Goal: Task Accomplishment & Management: Manage account settings

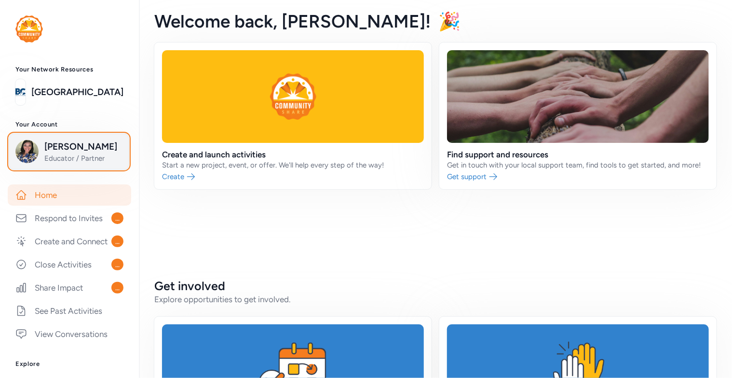
click at [82, 163] on span "Educator / Partner" at bounding box center [83, 158] width 78 height 10
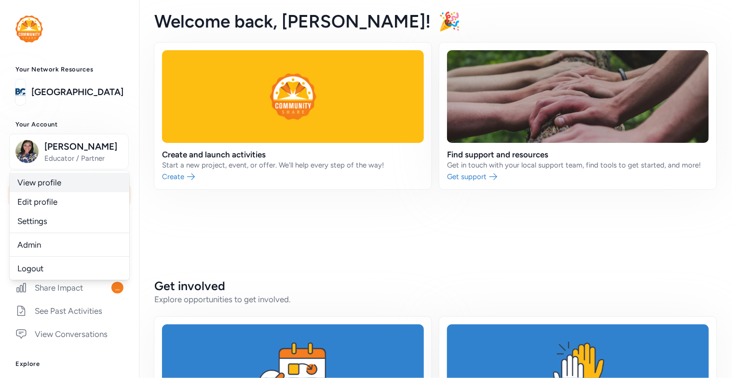
click at [57, 192] on link "View profile" at bounding box center [70, 182] width 120 height 19
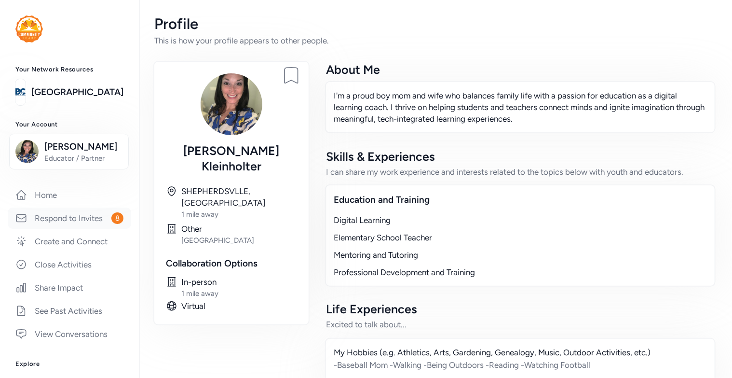
click at [92, 229] on link "Respond to Invites 8" at bounding box center [70, 217] width 124 height 21
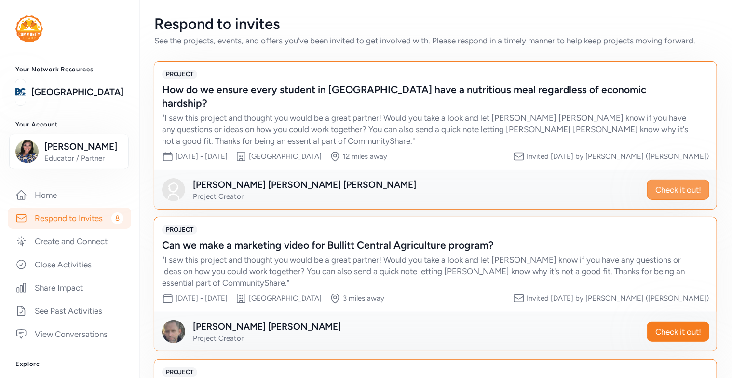
click at [660, 184] on span "Check it out!" at bounding box center [679, 190] width 46 height 12
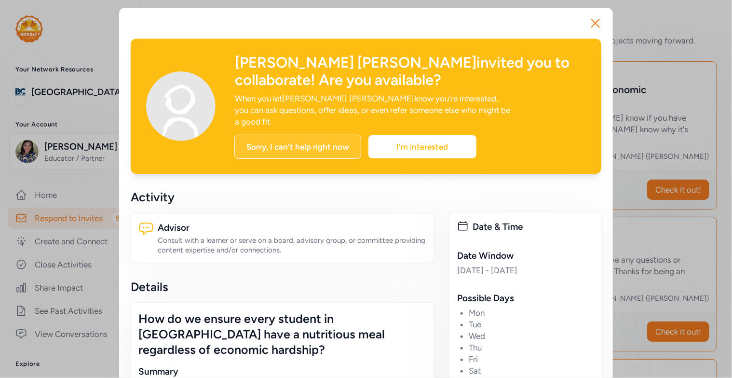
click at [309, 137] on div "Sorry, I can't help right now" at bounding box center [297, 147] width 127 height 24
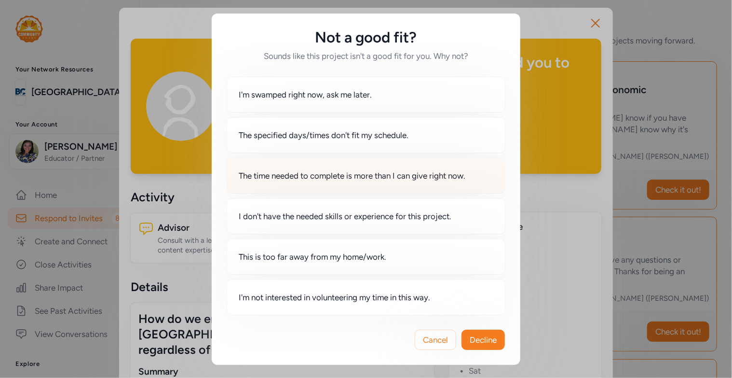
click at [293, 178] on span "The time needed to complete is more than I can give right now." at bounding box center [352, 176] width 227 height 12
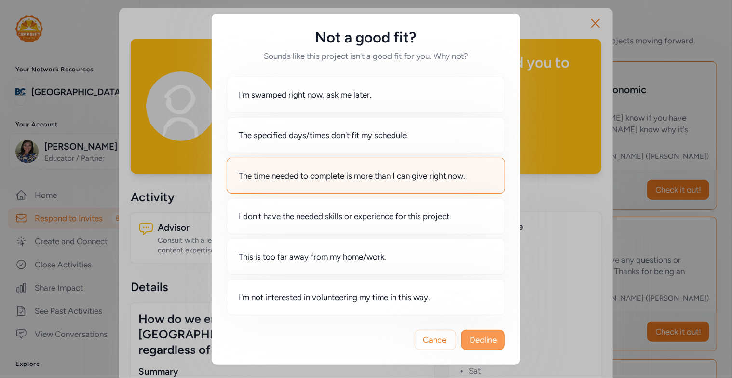
click at [472, 341] on span "Decline" at bounding box center [483, 340] width 27 height 12
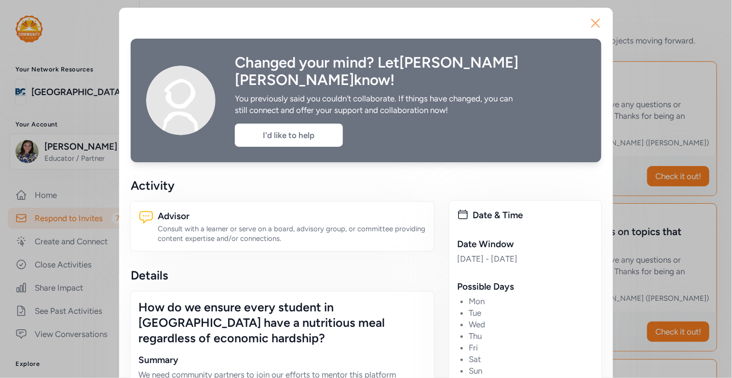
click at [592, 22] on icon "button" at bounding box center [596, 23] width 8 height 8
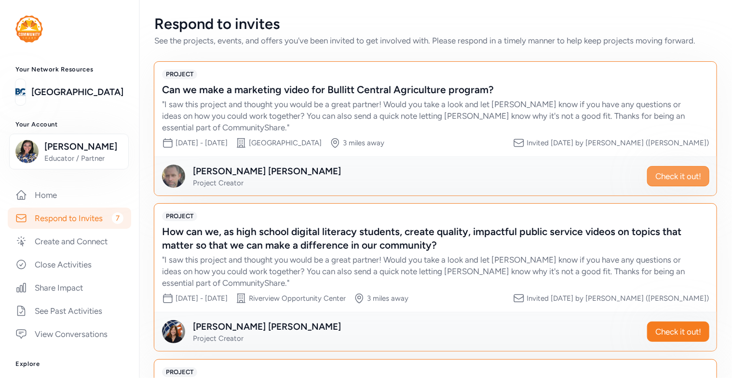
click at [656, 177] on span "Check it out!" at bounding box center [679, 176] width 46 height 12
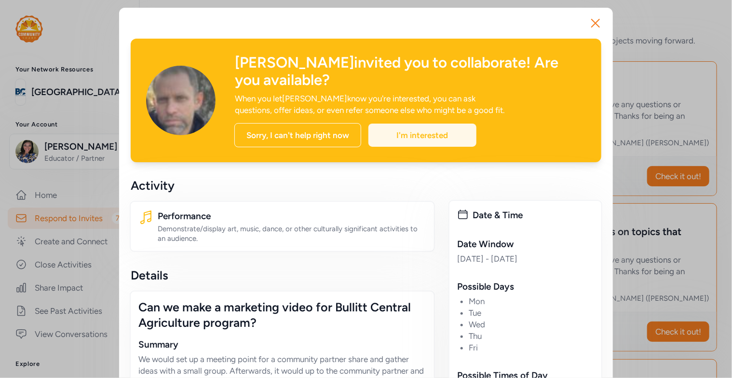
click at [398, 124] on div "I'm interested" at bounding box center [423, 135] width 108 height 23
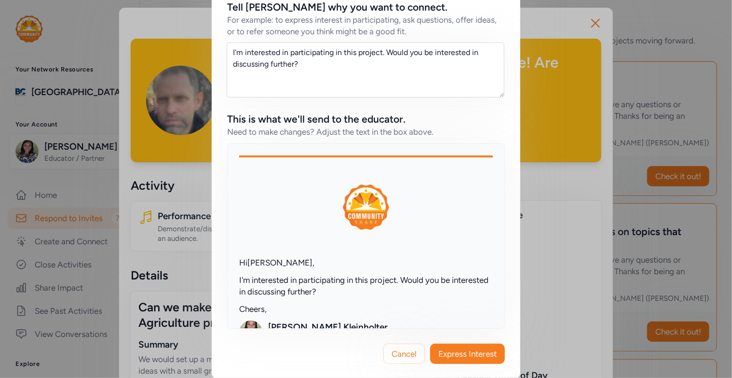
scroll to position [160, 0]
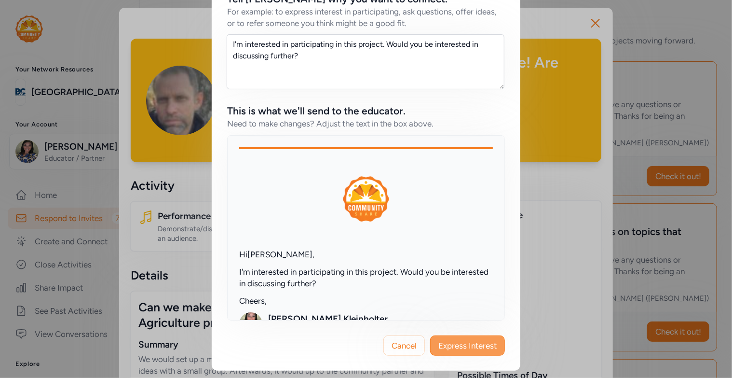
click at [462, 349] on span "Express Interest" at bounding box center [468, 346] width 58 height 12
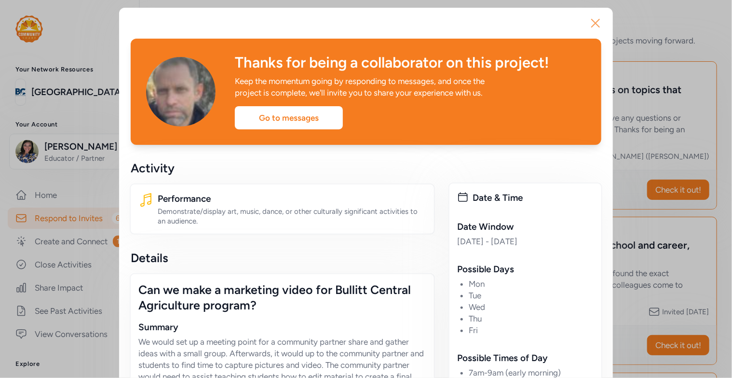
click at [590, 24] on icon "button" at bounding box center [595, 22] width 15 height 15
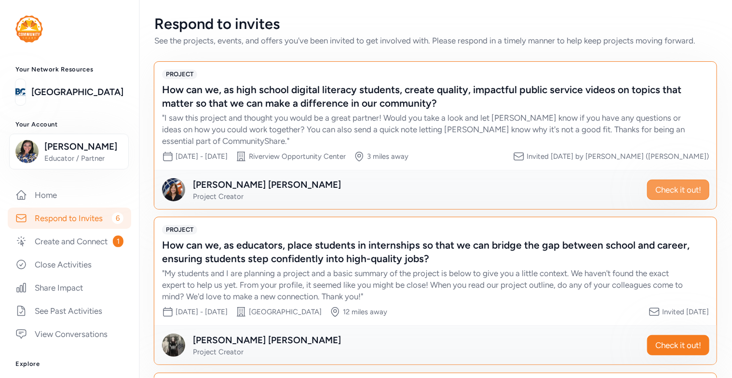
click at [656, 189] on span "Check it out!" at bounding box center [679, 190] width 46 height 12
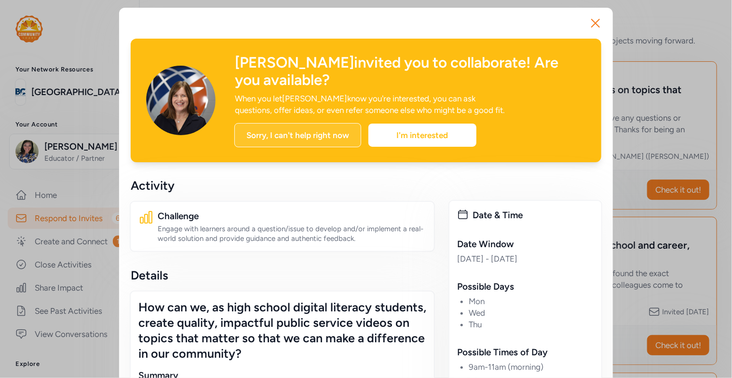
click at [311, 123] on div "Sorry, I can't help right now" at bounding box center [297, 135] width 127 height 24
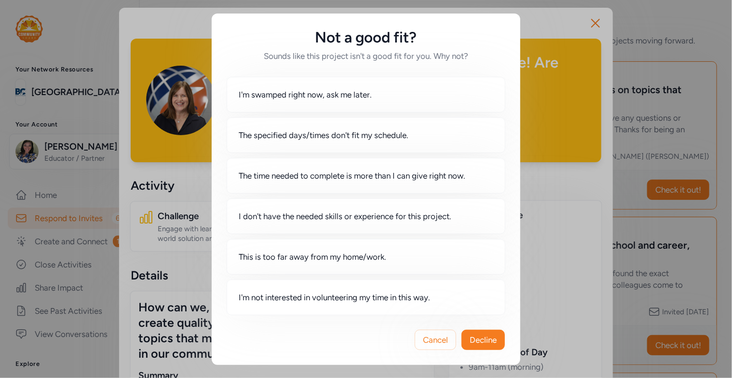
click at [533, 30] on div "Not a good fit? Sounds like this project isn't a good fit for you. Why not? I'm…" at bounding box center [366, 189] width 732 height 378
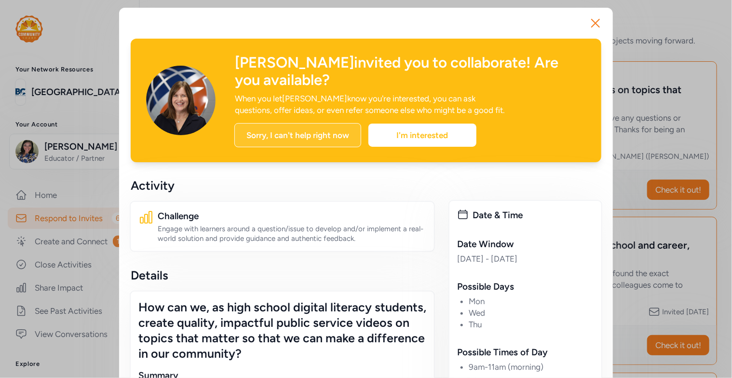
click at [331, 123] on div "Sorry, I can't help right now" at bounding box center [297, 135] width 127 height 24
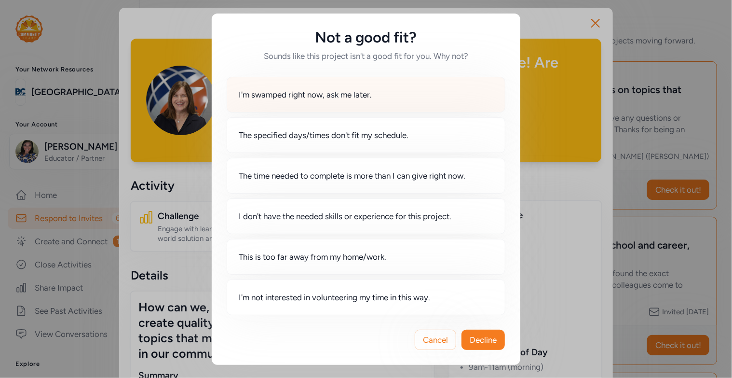
click at [301, 98] on span "I'm swamped right now, ask me later." at bounding box center [305, 95] width 133 height 12
click at [482, 341] on span "Decline" at bounding box center [483, 340] width 27 height 12
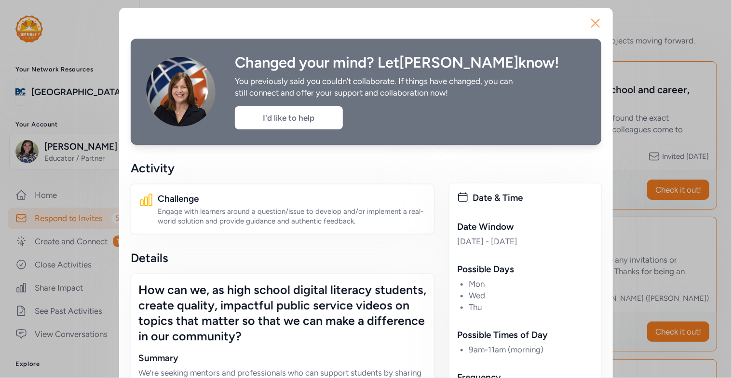
click at [592, 27] on icon "button" at bounding box center [595, 22] width 15 height 15
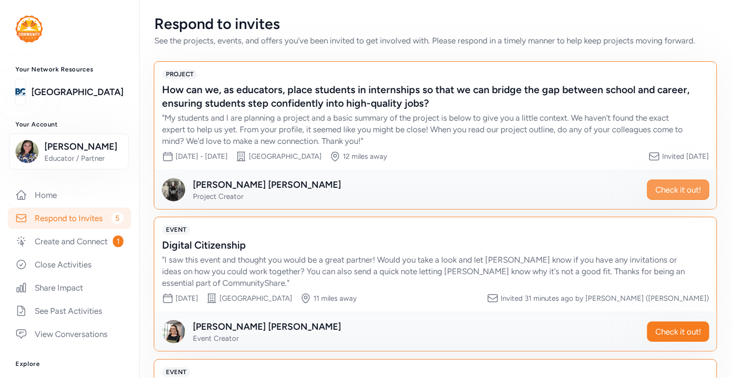
click at [656, 189] on span "Check it out!" at bounding box center [679, 190] width 46 height 12
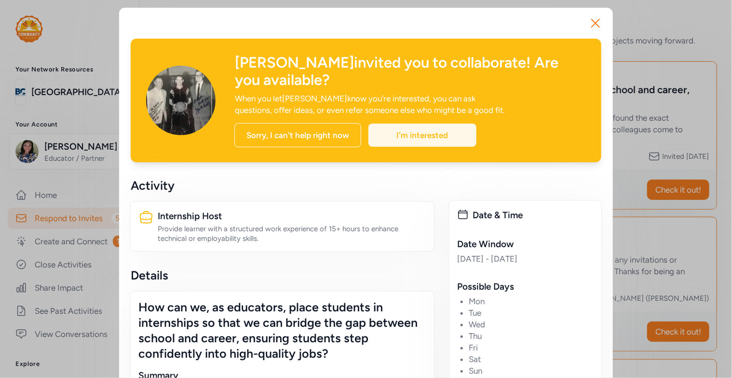
click at [430, 124] on div "I'm interested" at bounding box center [423, 135] width 108 height 23
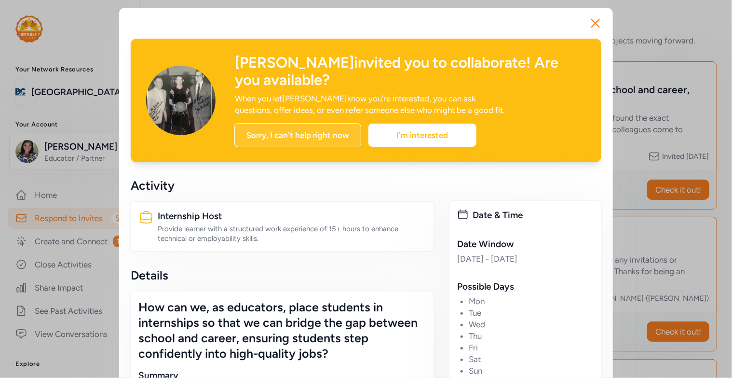
click at [320, 123] on div "Sorry, I can't help right now" at bounding box center [297, 135] width 127 height 24
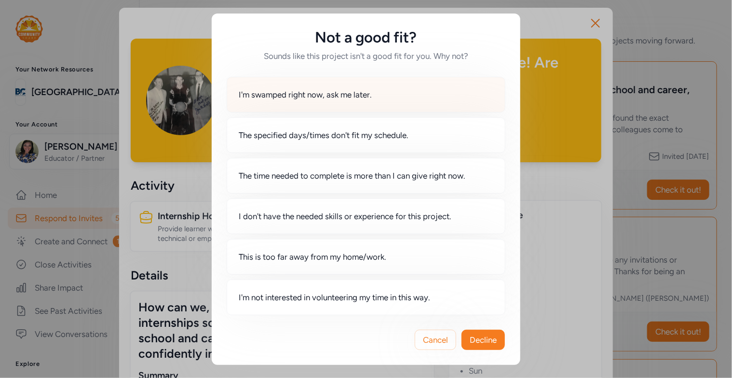
click at [326, 98] on span "I'm swamped right now, ask me later." at bounding box center [305, 95] width 133 height 12
click at [484, 344] on span "Decline" at bounding box center [483, 340] width 27 height 12
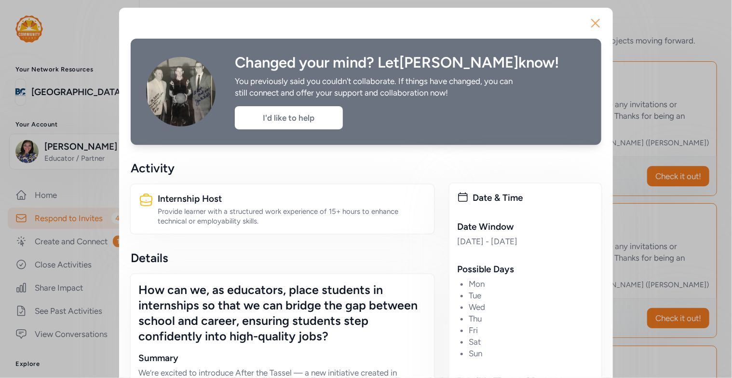
click at [596, 22] on icon "button" at bounding box center [595, 22] width 15 height 15
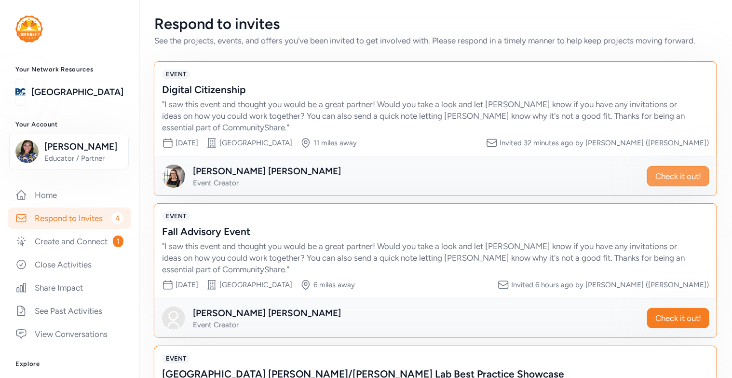
click at [660, 181] on span "Check it out!" at bounding box center [679, 176] width 46 height 12
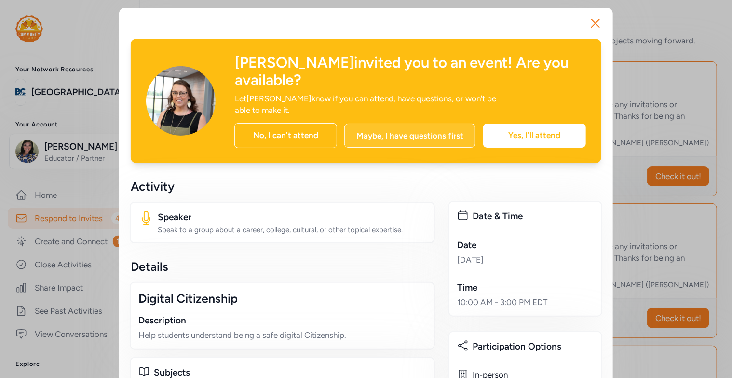
click at [371, 125] on div "Maybe, I have questions first" at bounding box center [409, 136] width 131 height 24
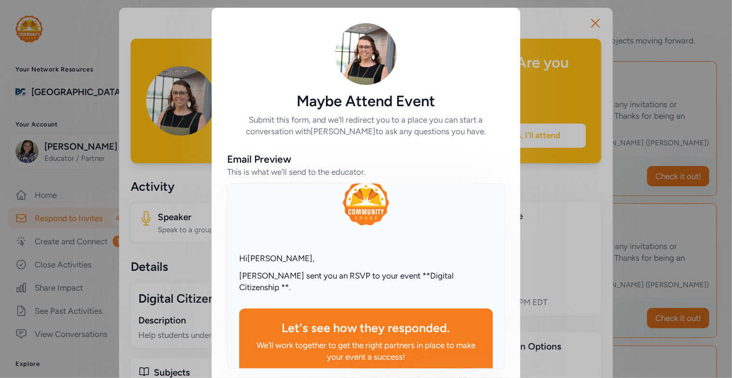
scroll to position [96, 0]
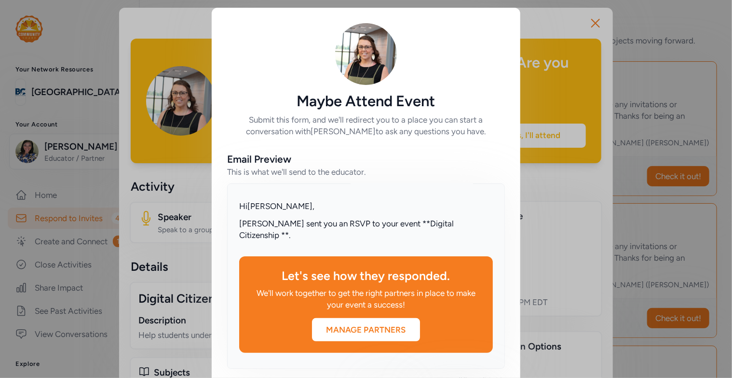
click at [329, 330] on div "Manage Partners" at bounding box center [366, 330] width 108 height 12
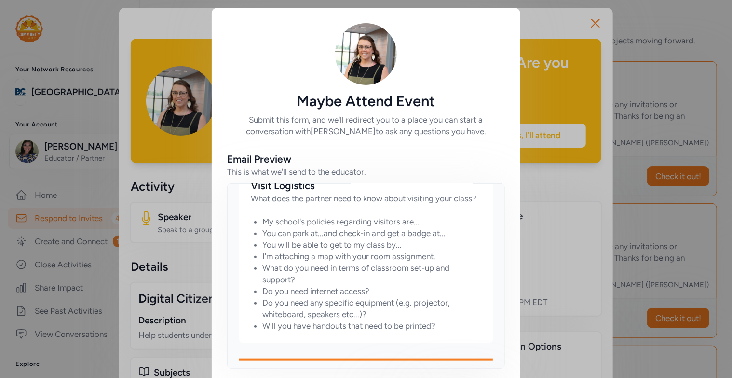
scroll to position [519, 0]
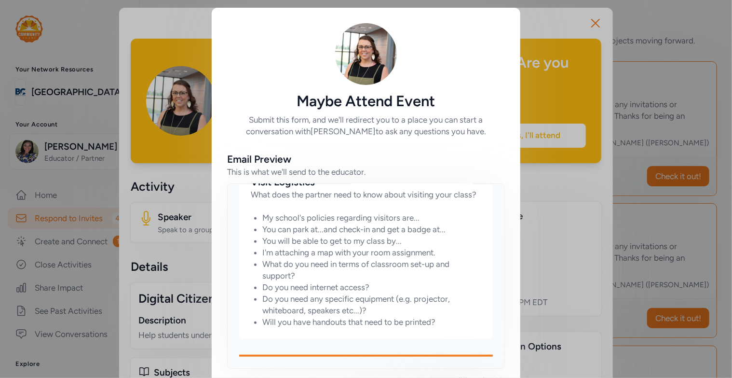
click at [544, 28] on div "Maybe Attend Event Submit this form, and we'll redirect you to a place you can …" at bounding box center [366, 213] width 732 height 427
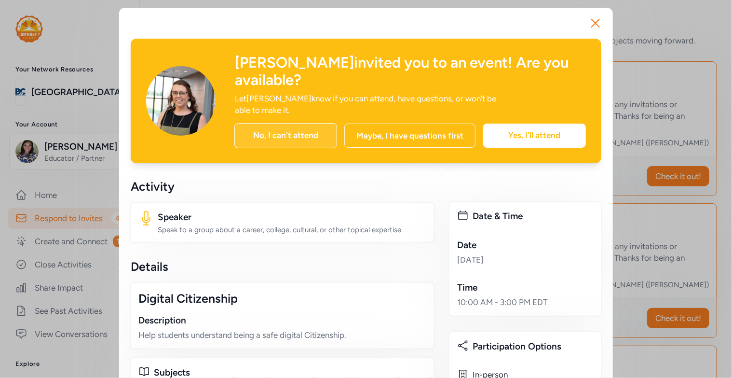
click at [293, 123] on div "No, I can't attend" at bounding box center [285, 135] width 103 height 25
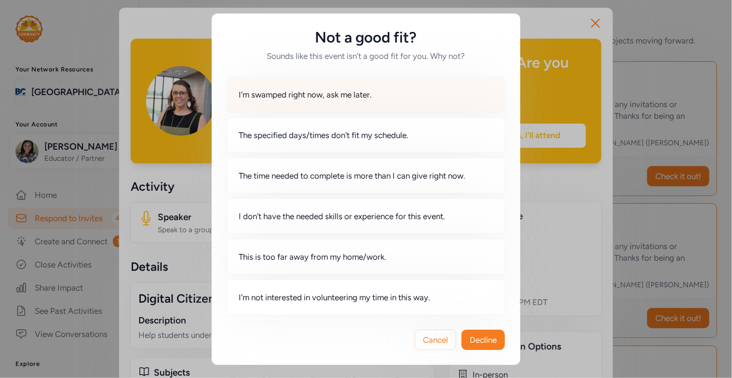
click at [316, 96] on span "I'm swamped right now, ask me later." at bounding box center [305, 95] width 133 height 12
click at [491, 339] on span "Decline" at bounding box center [483, 340] width 27 height 12
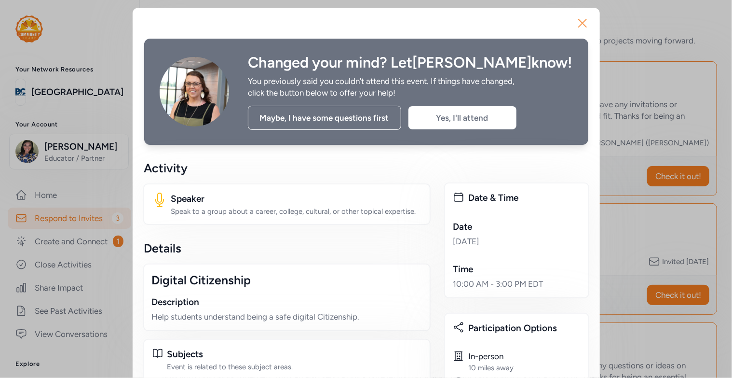
click at [579, 26] on icon "button" at bounding box center [583, 23] width 8 height 8
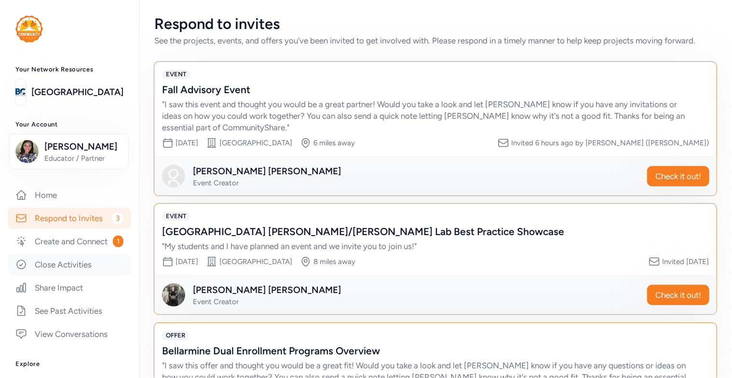
click at [70, 275] on link "Close Activities" at bounding box center [70, 264] width 124 height 21
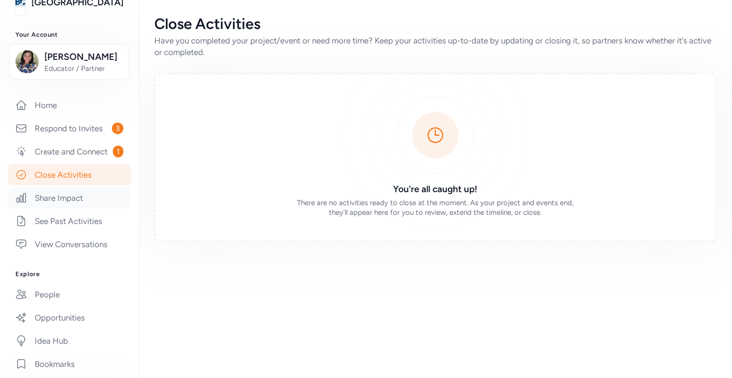
scroll to position [48, 0]
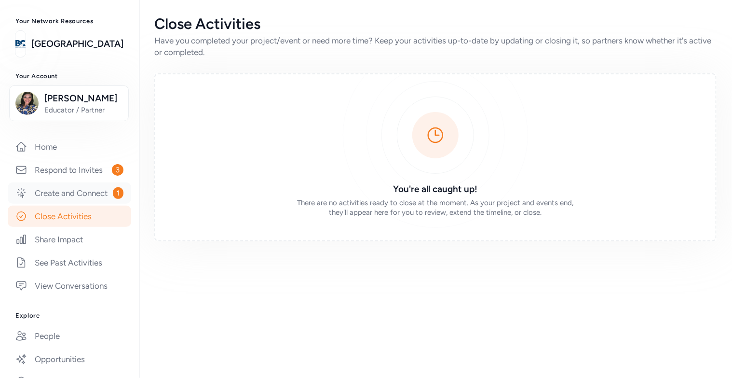
click at [60, 204] on link "Create and Connect 1" at bounding box center [70, 192] width 124 height 21
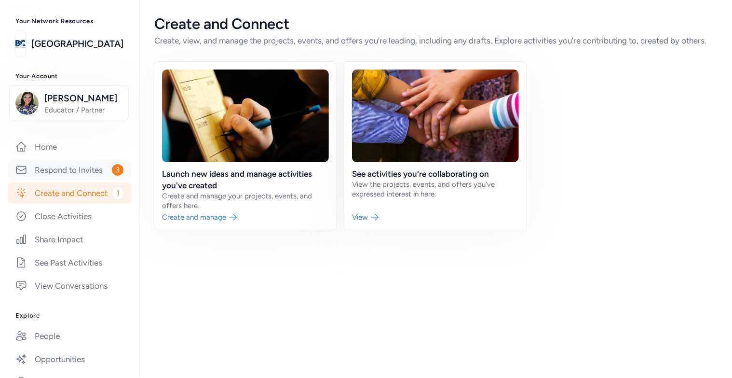
click at [72, 180] on link "Respond to Invites 3" at bounding box center [70, 169] width 124 height 21
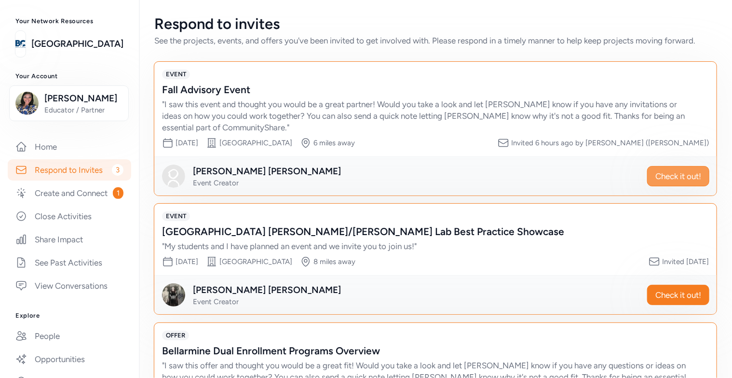
click at [667, 179] on span "Check it out!" at bounding box center [679, 176] width 46 height 12
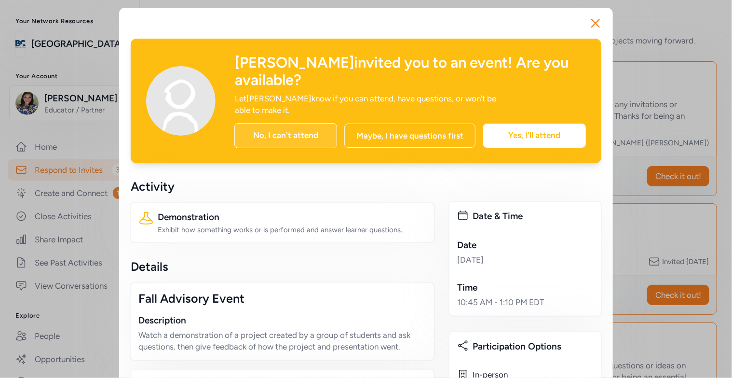
click at [279, 123] on div "No, I can't attend" at bounding box center [285, 135] width 103 height 25
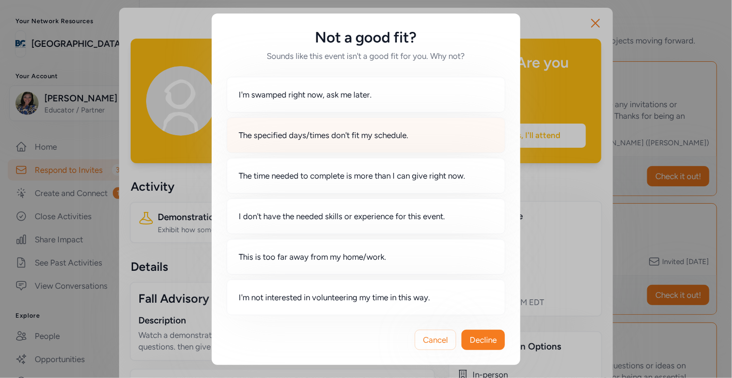
click at [297, 142] on div "The specified days/times don't fit my schedule." at bounding box center [366, 135] width 279 height 36
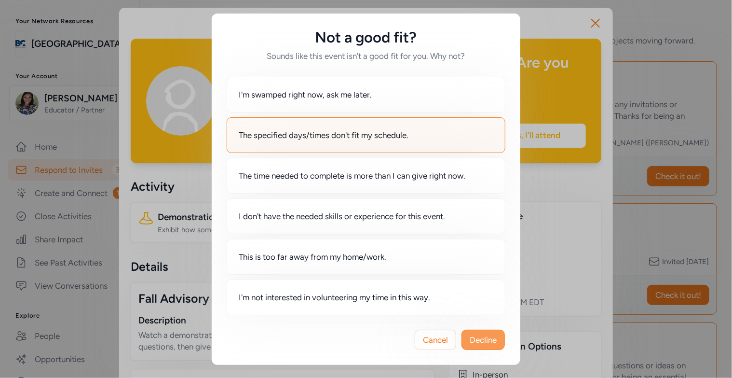
click at [482, 339] on span "Decline" at bounding box center [483, 340] width 27 height 12
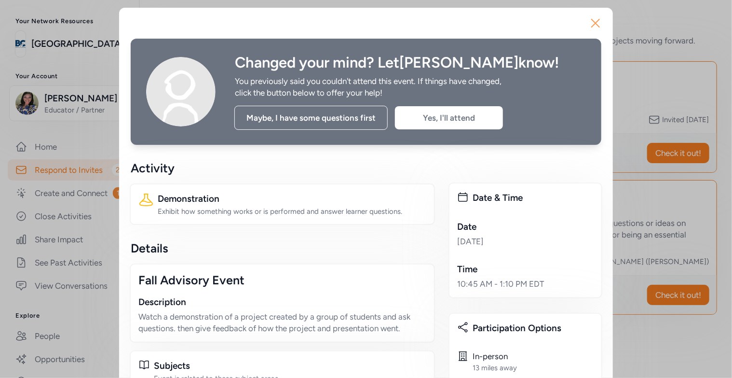
click at [592, 25] on icon "button" at bounding box center [595, 22] width 15 height 15
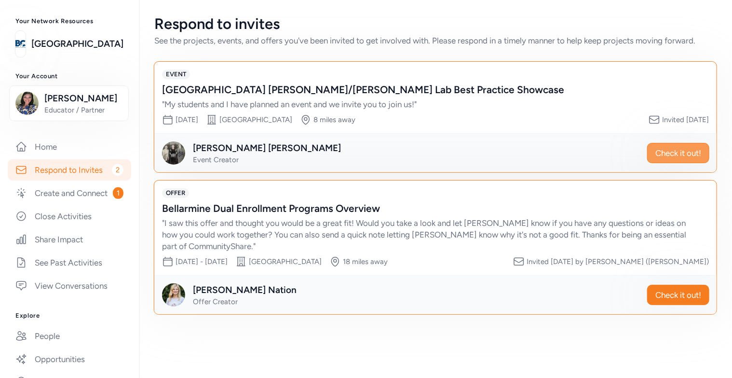
click at [671, 155] on span "Check it out!" at bounding box center [679, 153] width 46 height 12
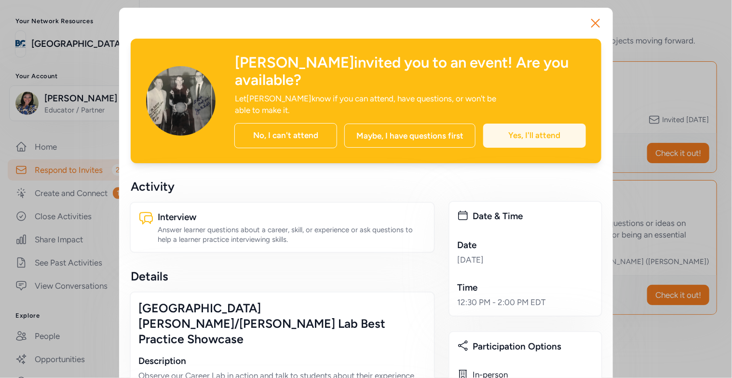
click at [538, 124] on div "Yes, I'll attend" at bounding box center [534, 136] width 103 height 24
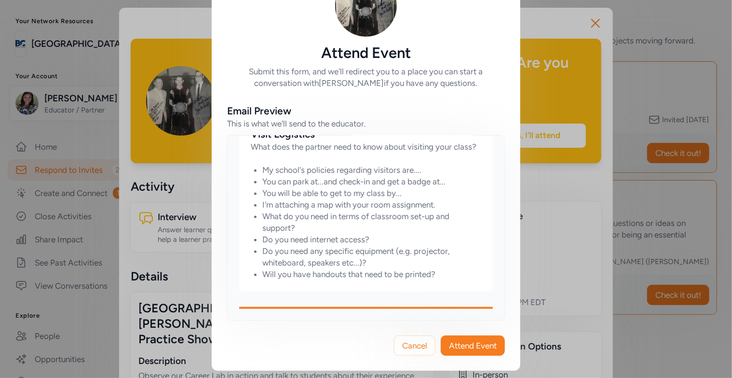
scroll to position [48, 0]
click at [472, 341] on span "Attend Event" at bounding box center [473, 346] width 48 height 12
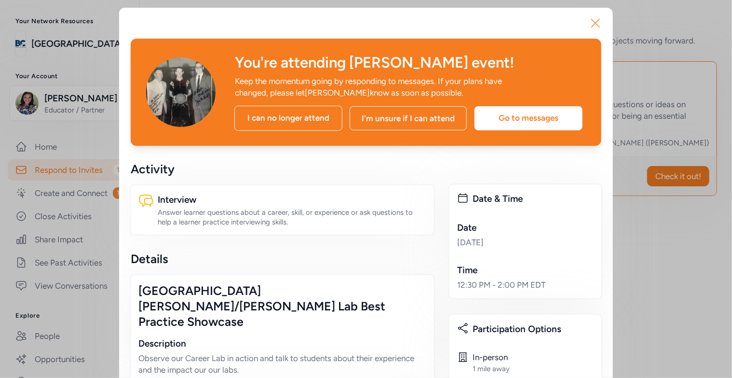
click at [588, 25] on icon "button" at bounding box center [595, 22] width 15 height 15
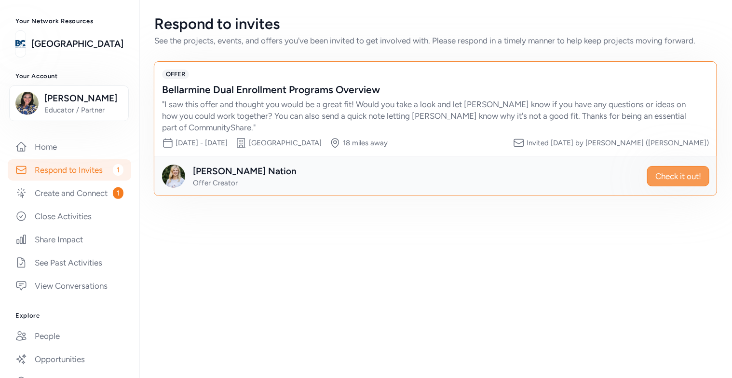
click at [687, 179] on span "Check it out!" at bounding box center [679, 176] width 46 height 12
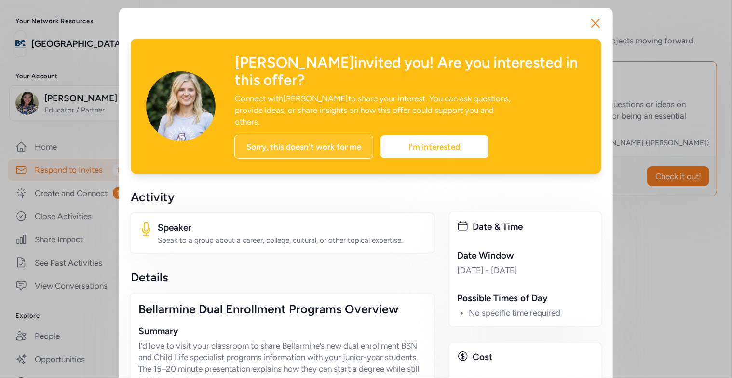
click at [344, 135] on div "Sorry, this doesn't work for me" at bounding box center [303, 147] width 139 height 24
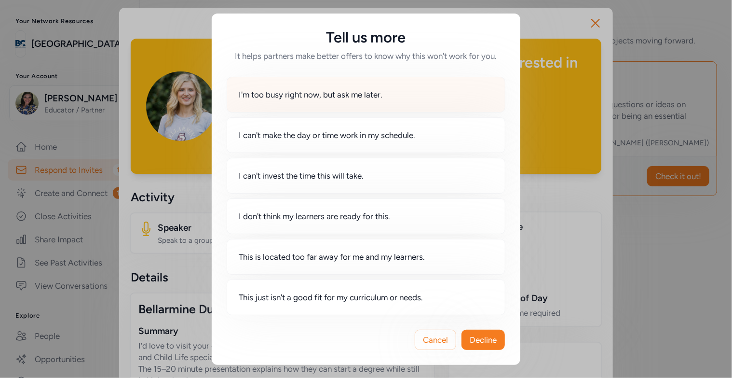
click at [317, 94] on span "I'm too busy right now, but ask me later." at bounding box center [311, 95] width 144 height 12
click at [492, 339] on span "Decline" at bounding box center [483, 340] width 27 height 12
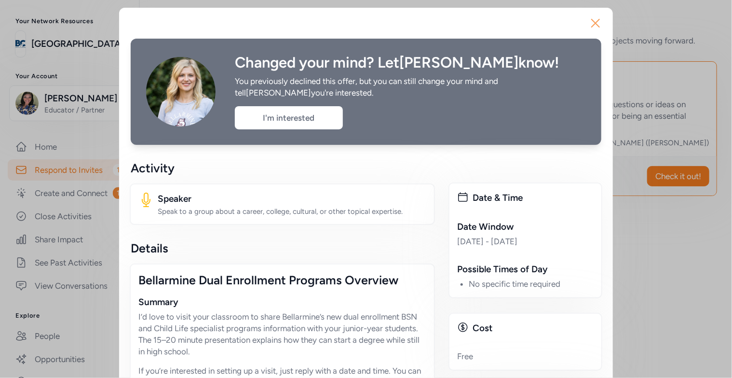
click at [595, 17] on icon "button" at bounding box center [595, 22] width 15 height 15
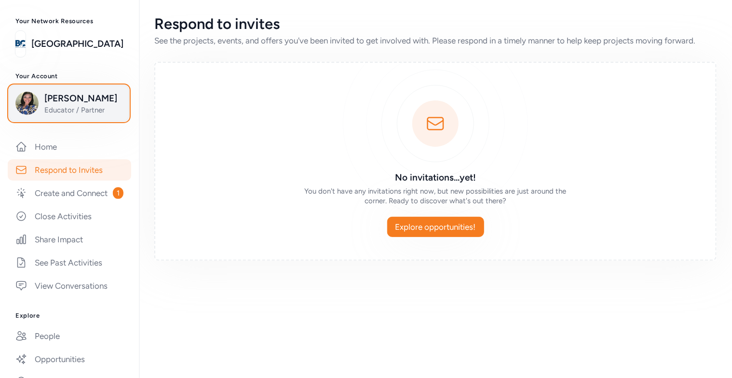
click at [66, 105] on span "[PERSON_NAME]" at bounding box center [83, 99] width 78 height 14
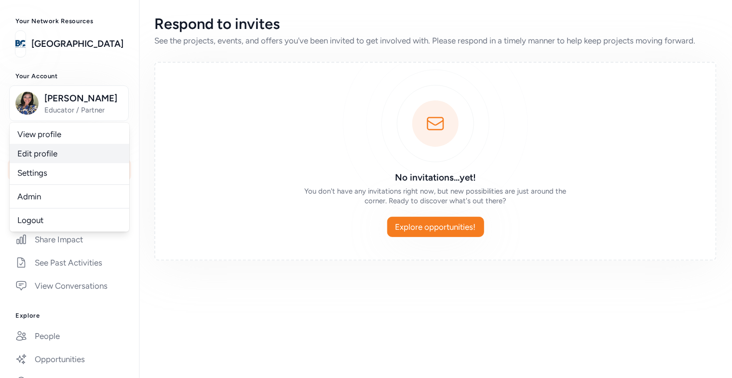
click at [39, 163] on link "Edit profile" at bounding box center [70, 153] width 120 height 19
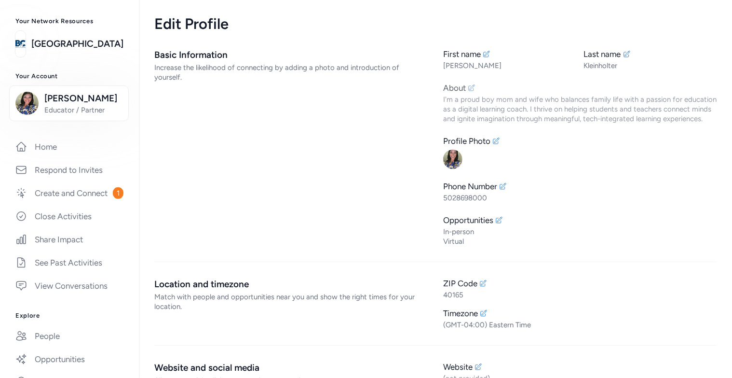
click at [547, 109] on div "I'm a proud boy mom and wife who balances family life with a passion for educat…" at bounding box center [580, 109] width 274 height 29
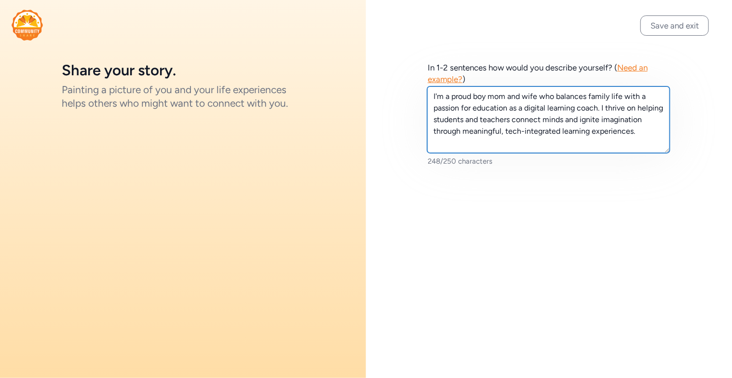
click at [459, 125] on textarea "I'm a proud boy mom and wife who balances family life with a passion for educat…" at bounding box center [548, 119] width 243 height 67
click at [505, 133] on textarea "I'm a proud boy mom and wife who balances family life with a passion for educat…" at bounding box center [548, 119] width 243 height 67
click at [598, 110] on textarea "I'm a proud boy mom and wife who balances family life with a passion for educat…" at bounding box center [548, 119] width 243 height 67
drag, startPoint x: 598, startPoint y: 110, endPoint x: 527, endPoint y: 113, distance: 71.5
click at [527, 113] on textarea "I'm a proud boy mom and wife who balances family life with a passion for educat…" at bounding box center [548, 119] width 243 height 67
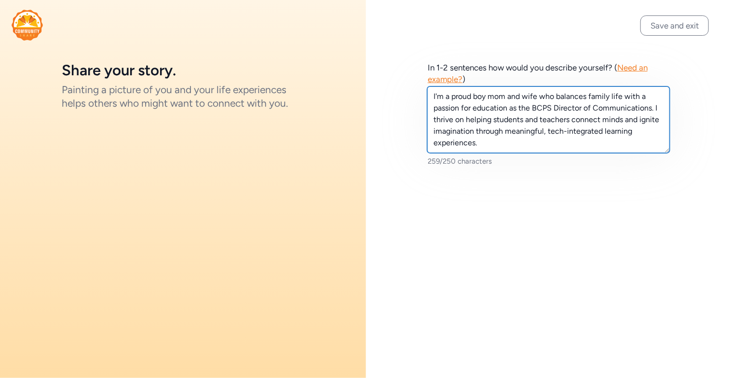
click at [497, 139] on textarea "I'm a proud boy mom and wife who balances family life with a passion for educat…" at bounding box center [548, 119] width 243 height 67
drag, startPoint x: 497, startPoint y: 139, endPoint x: 654, endPoint y: 110, distance: 159.0
click at [654, 110] on textarea "I'm a proud boy mom and wife who balances family life with a passion for educat…" at bounding box center [548, 119] width 243 height 67
type textarea "I'm a proud boy mom and wife who balances family life with a passion for educat…"
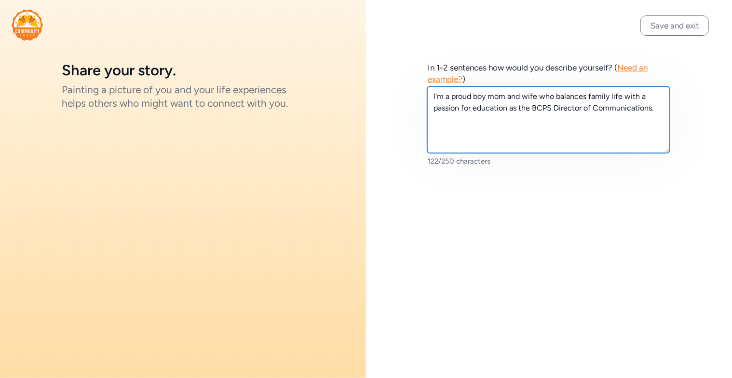
drag, startPoint x: 654, startPoint y: 110, endPoint x: 433, endPoint y: 101, distance: 221.2
click at [433, 101] on textarea "I'm a proud boy mom and wife who balances family life with a passion for educat…" at bounding box center [548, 119] width 243 height 67
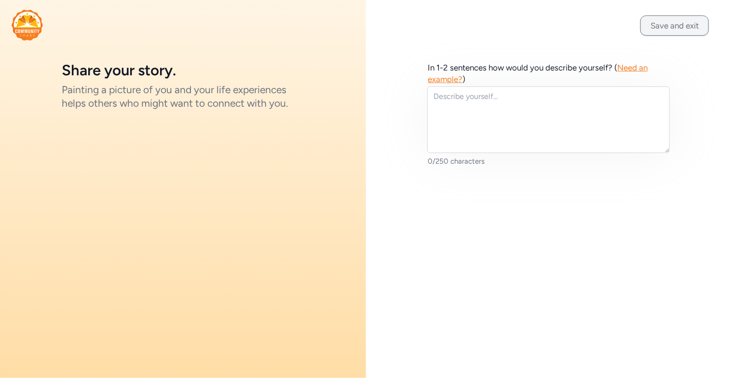
click at [670, 29] on button "Save and exit" at bounding box center [675, 25] width 69 height 20
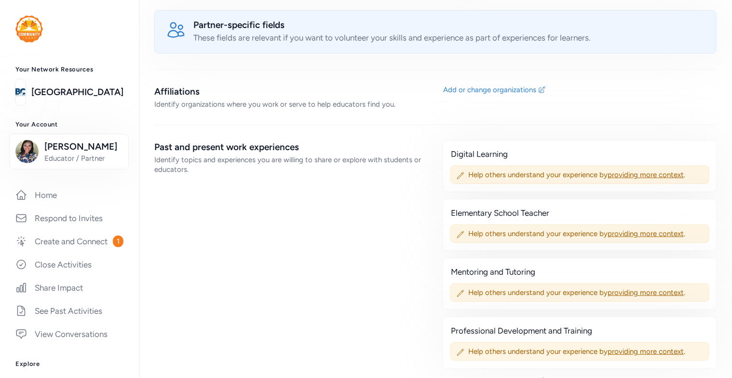
scroll to position [772, 0]
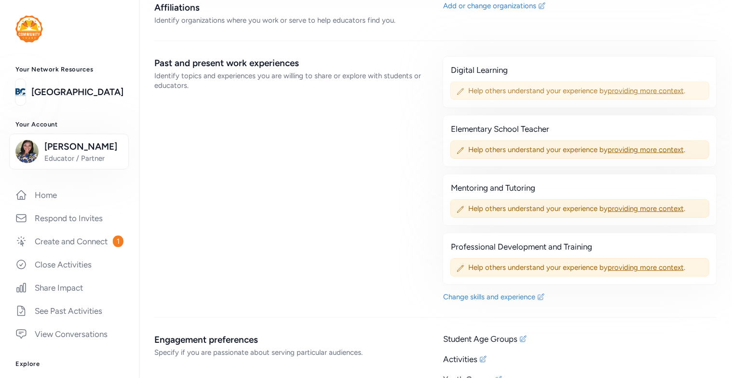
click at [457, 91] on icon at bounding box center [461, 92] width 8 height 8
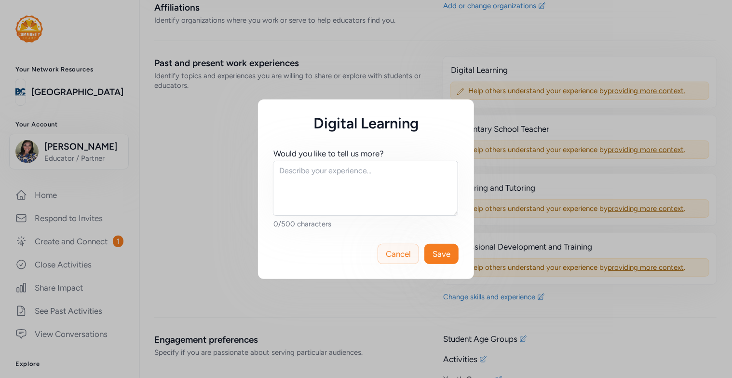
click at [407, 257] on span "Cancel" at bounding box center [398, 254] width 25 height 12
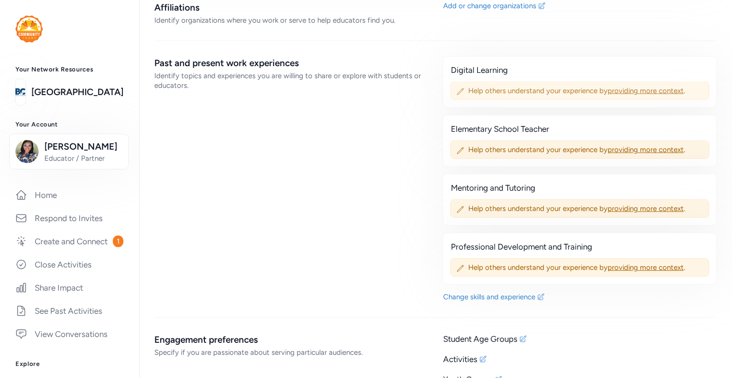
click at [457, 89] on icon at bounding box center [461, 92] width 8 height 8
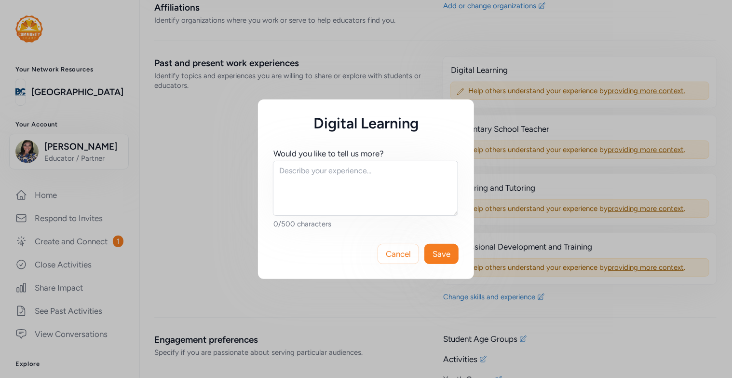
drag, startPoint x: 326, startPoint y: 134, endPoint x: 332, endPoint y: 121, distance: 14.5
click at [326, 134] on div "Would you like to tell us more? 0/500 characters" at bounding box center [366, 180] width 216 height 96
click at [332, 121] on h5 "Digital Learning" at bounding box center [366, 123] width 185 height 17
drag, startPoint x: 396, startPoint y: 248, endPoint x: 419, endPoint y: 241, distance: 24.5
click at [396, 248] on span "Cancel" at bounding box center [398, 254] width 25 height 12
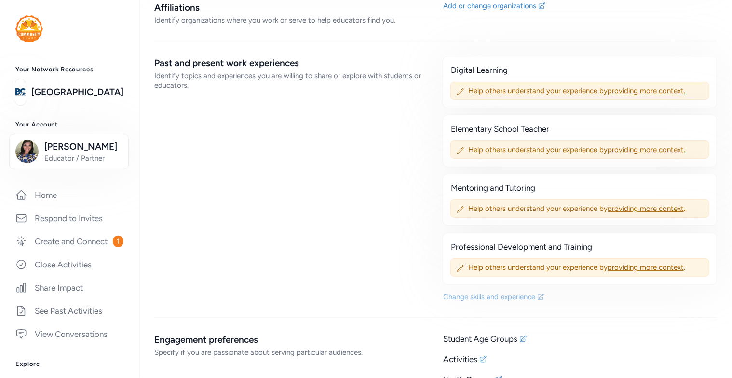
click at [510, 294] on div "Change skills and experience" at bounding box center [489, 297] width 92 height 10
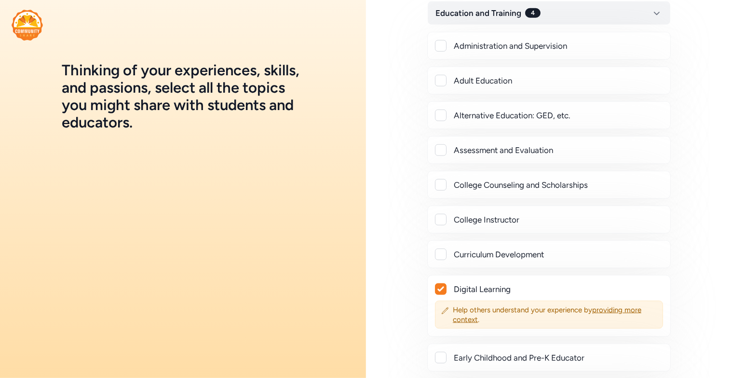
scroll to position [434, 0]
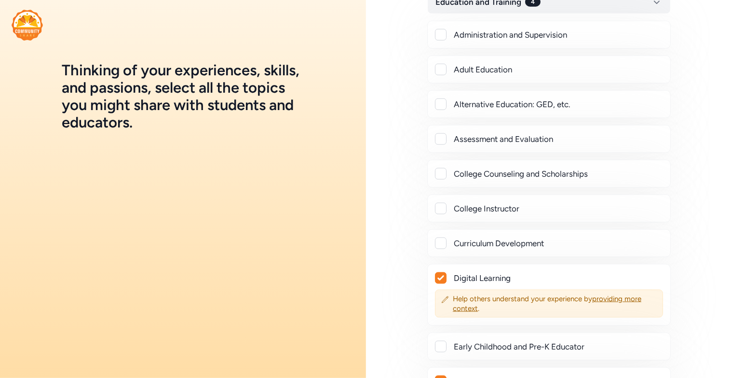
click at [440, 281] on icon at bounding box center [441, 278] width 7 height 6
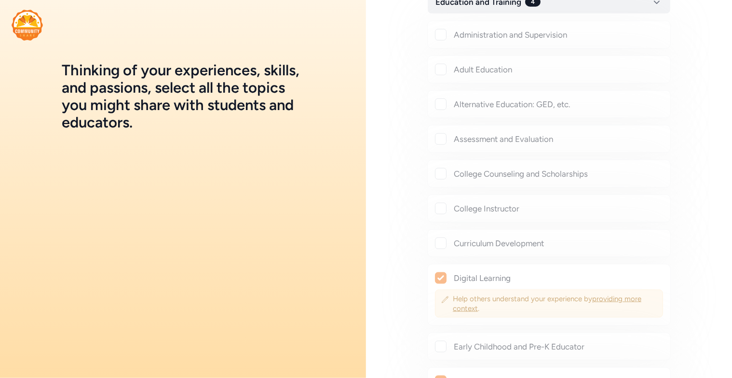
checkbox input "false"
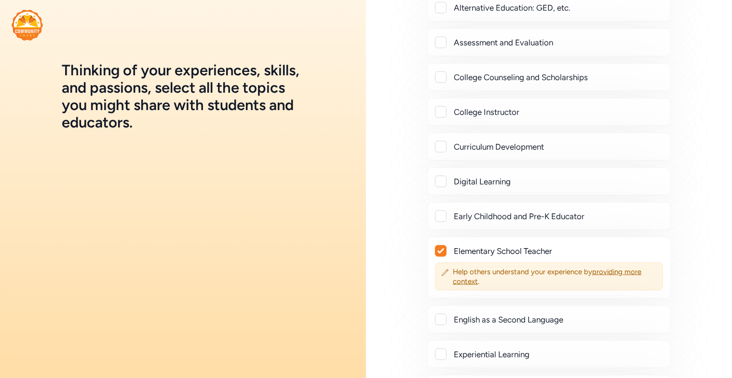
scroll to position [579, 0]
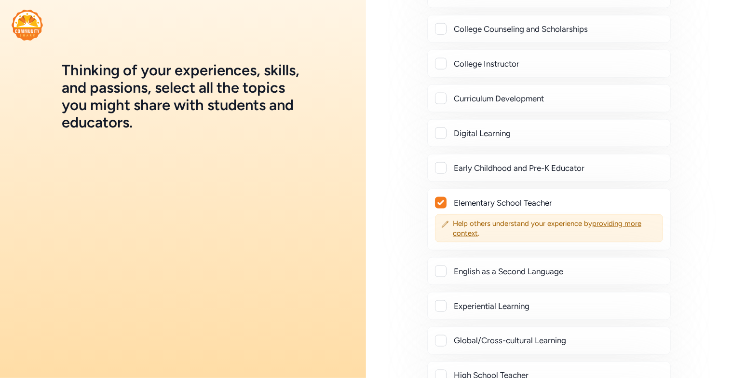
click at [445, 208] on div at bounding box center [441, 202] width 11 height 11
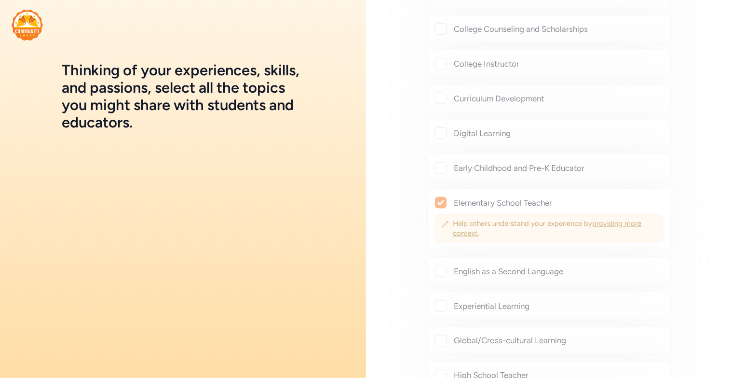
checkbox input "false"
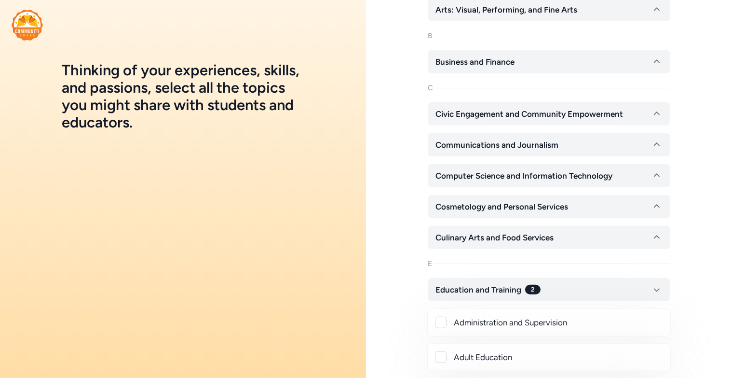
scroll to position [145, 0]
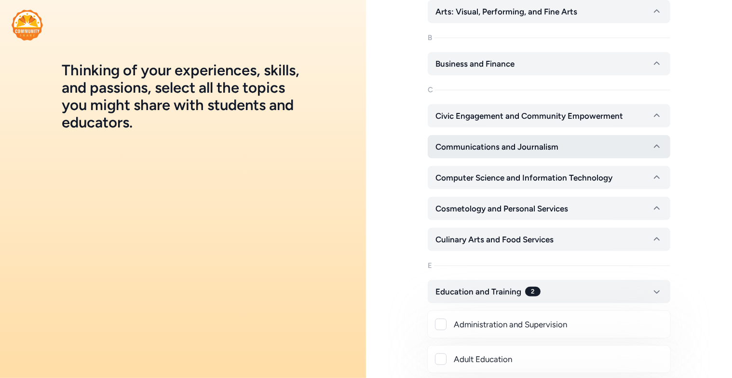
click at [651, 152] on icon "button" at bounding box center [657, 147] width 12 height 12
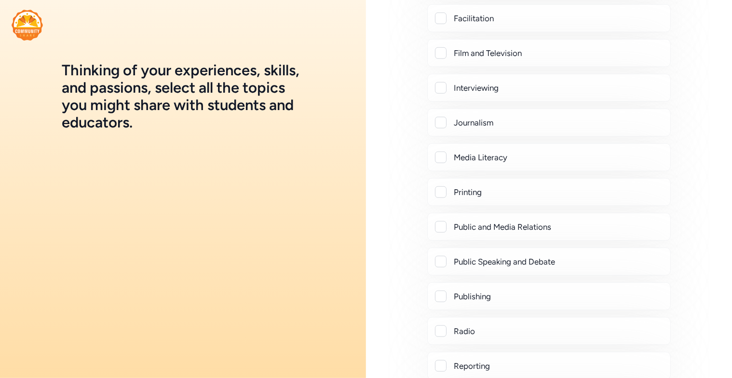
scroll to position [434, 0]
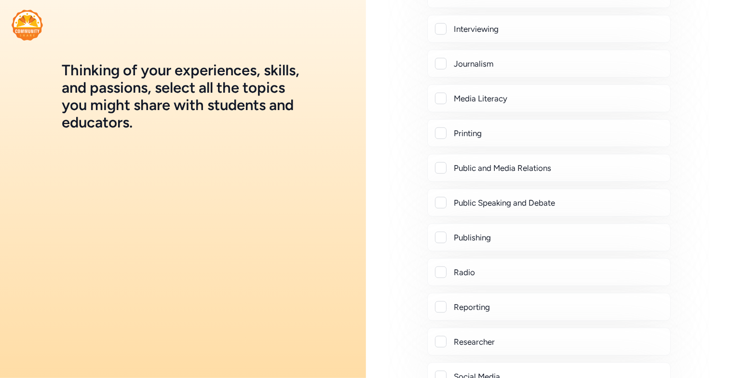
click at [442, 174] on div at bounding box center [441, 168] width 12 height 12
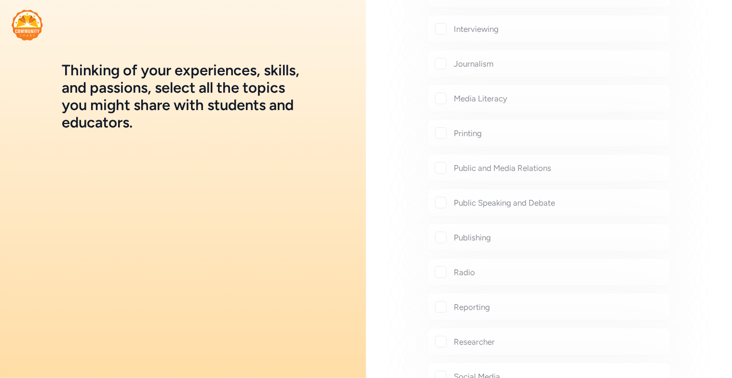
checkbox input "true"
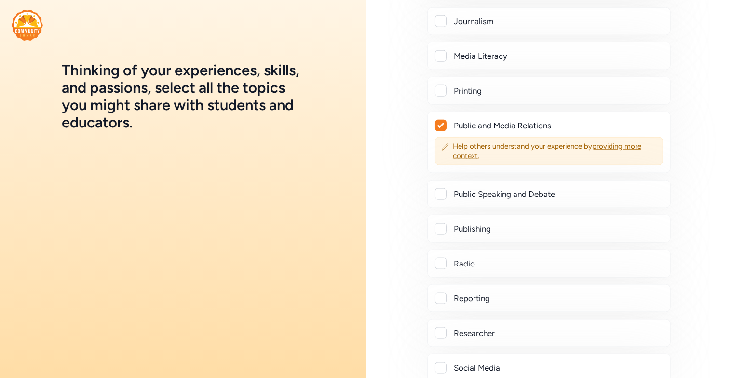
scroll to position [579, 0]
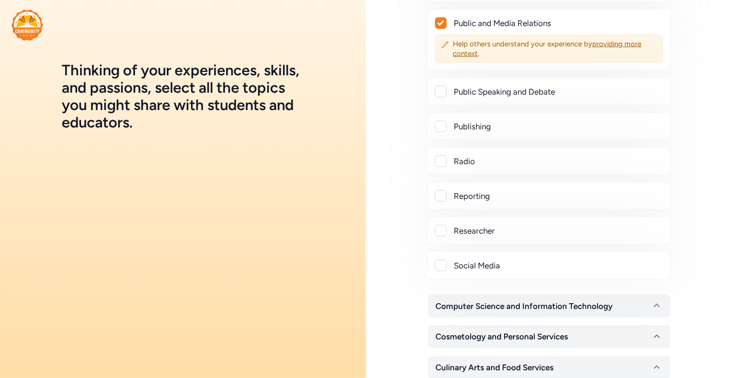
click at [442, 271] on div at bounding box center [441, 266] width 12 height 12
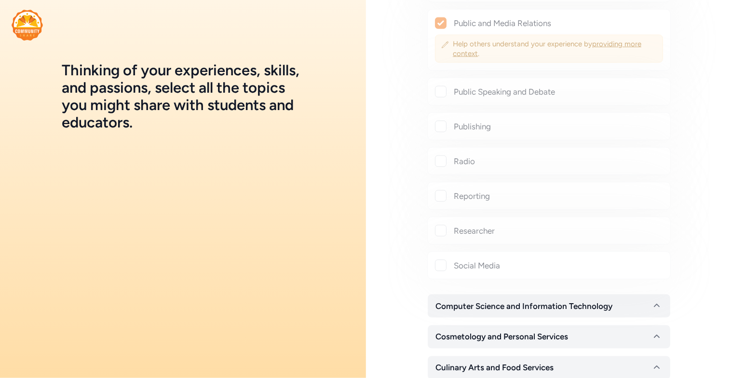
checkbox input "true"
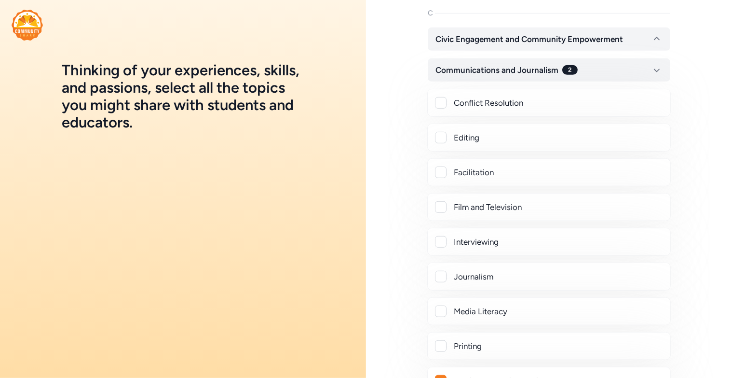
scroll to position [145, 0]
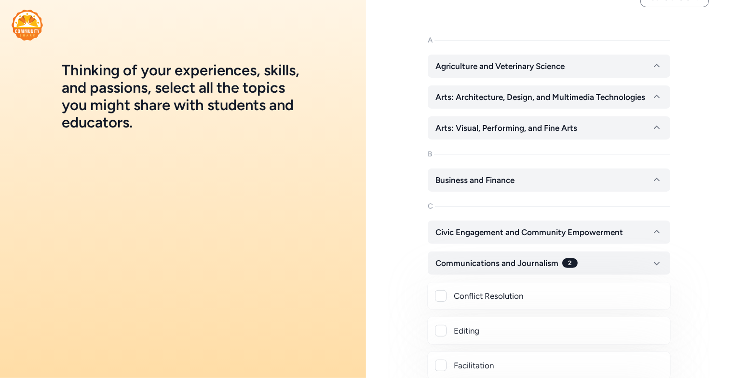
scroll to position [0, 0]
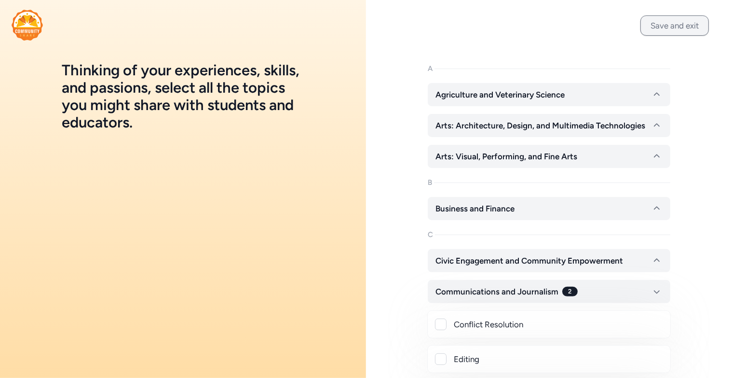
click at [645, 30] on button "Save and exit" at bounding box center [675, 25] width 69 height 20
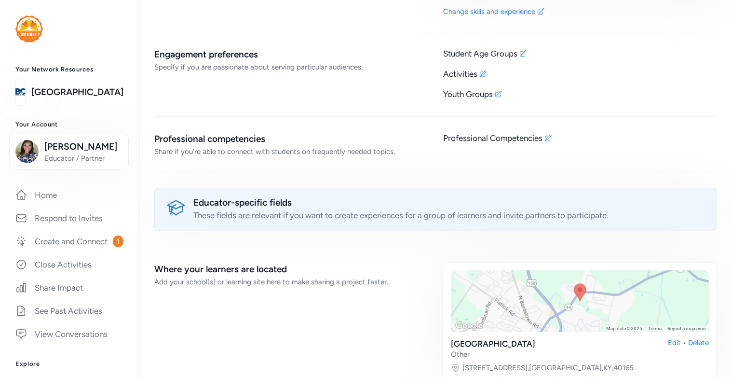
scroll to position [1158, 0]
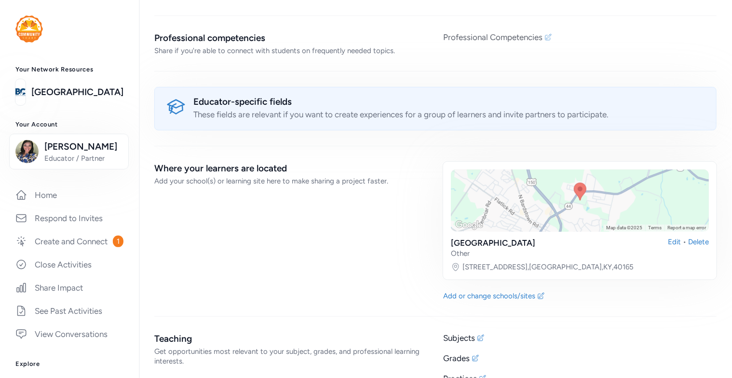
click at [546, 35] on icon at bounding box center [549, 37] width 8 height 8
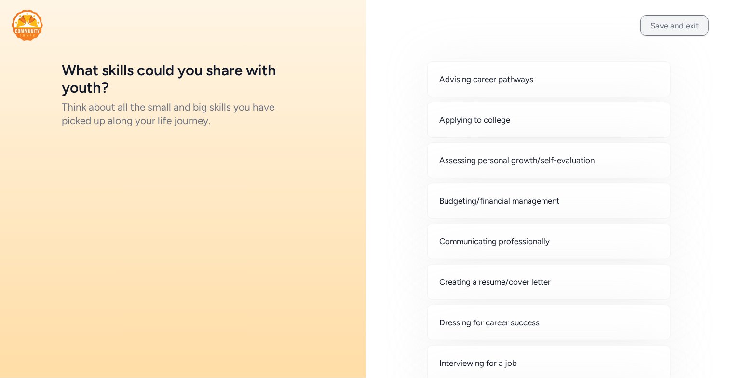
click at [672, 26] on button "Save and exit" at bounding box center [675, 25] width 69 height 20
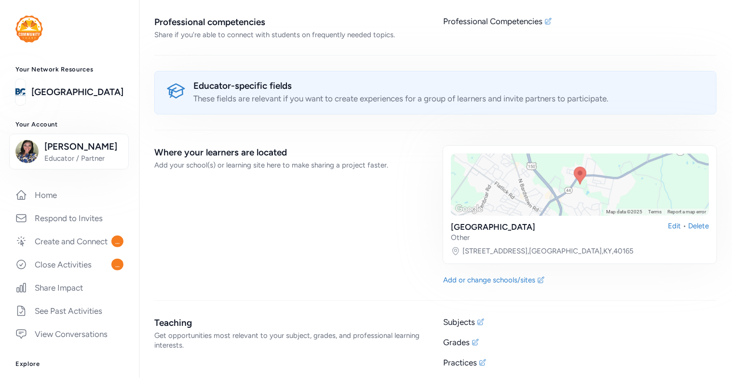
scroll to position [1177, 0]
